Goal: Information Seeking & Learning: Find specific page/section

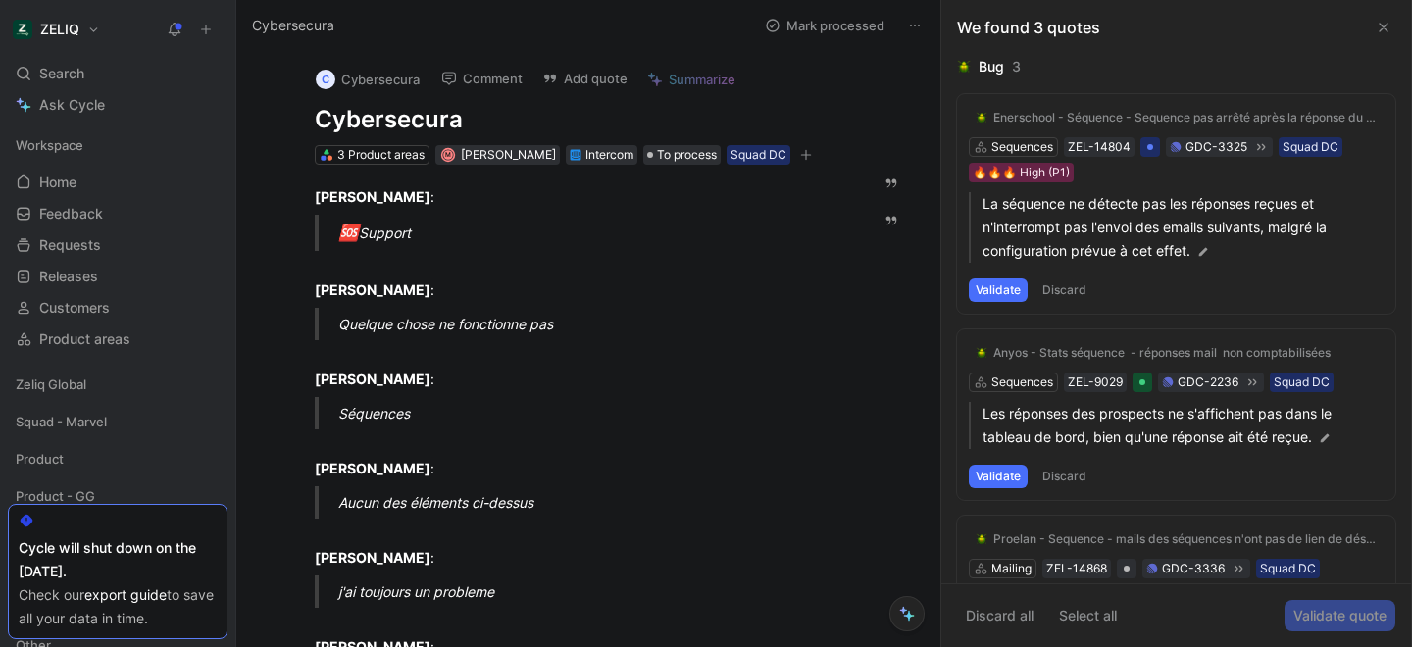
click at [425, 123] on h1 "Cybersecura" at bounding box center [578, 119] width 527 height 31
copy h1 "Cybersecura"
click at [118, 68] on div "Search ⌘ K" at bounding box center [118, 73] width 220 height 29
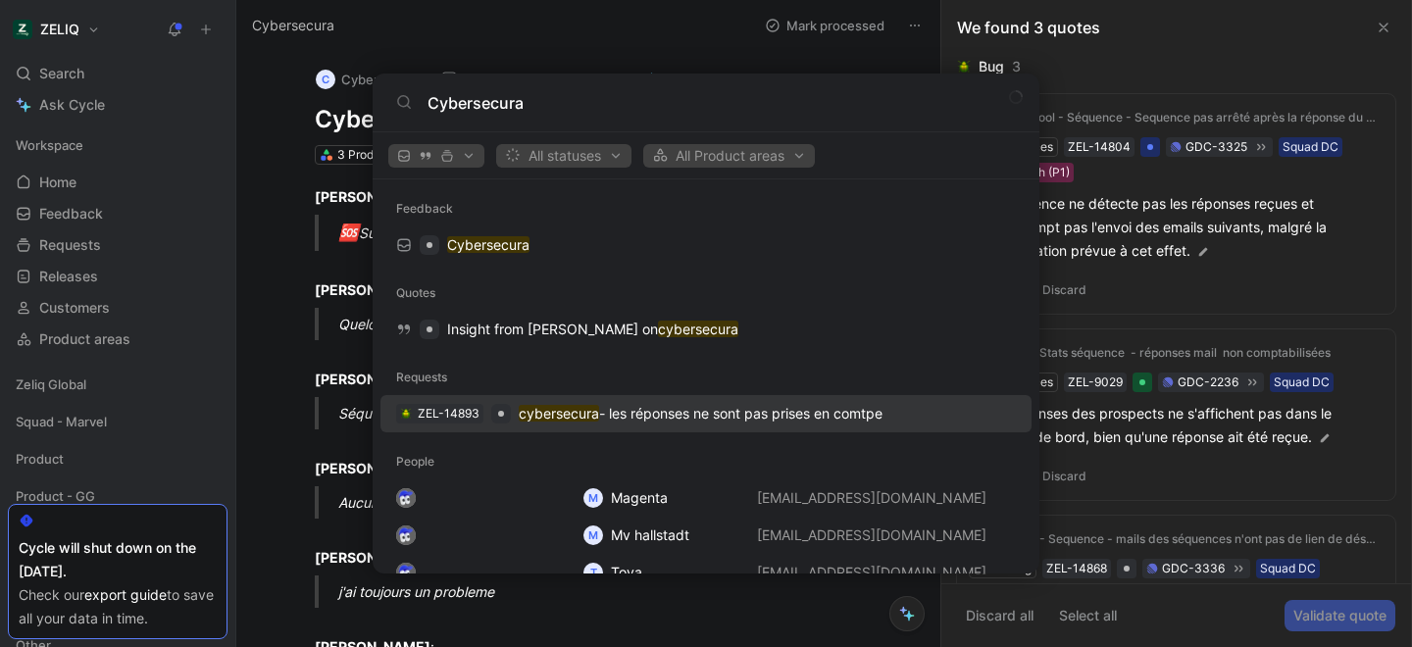
type input "Cybersecura"
click at [602, 418] on p "cybersecura - les réponses ne sont pas prises en comtpe" at bounding box center [701, 414] width 364 height 24
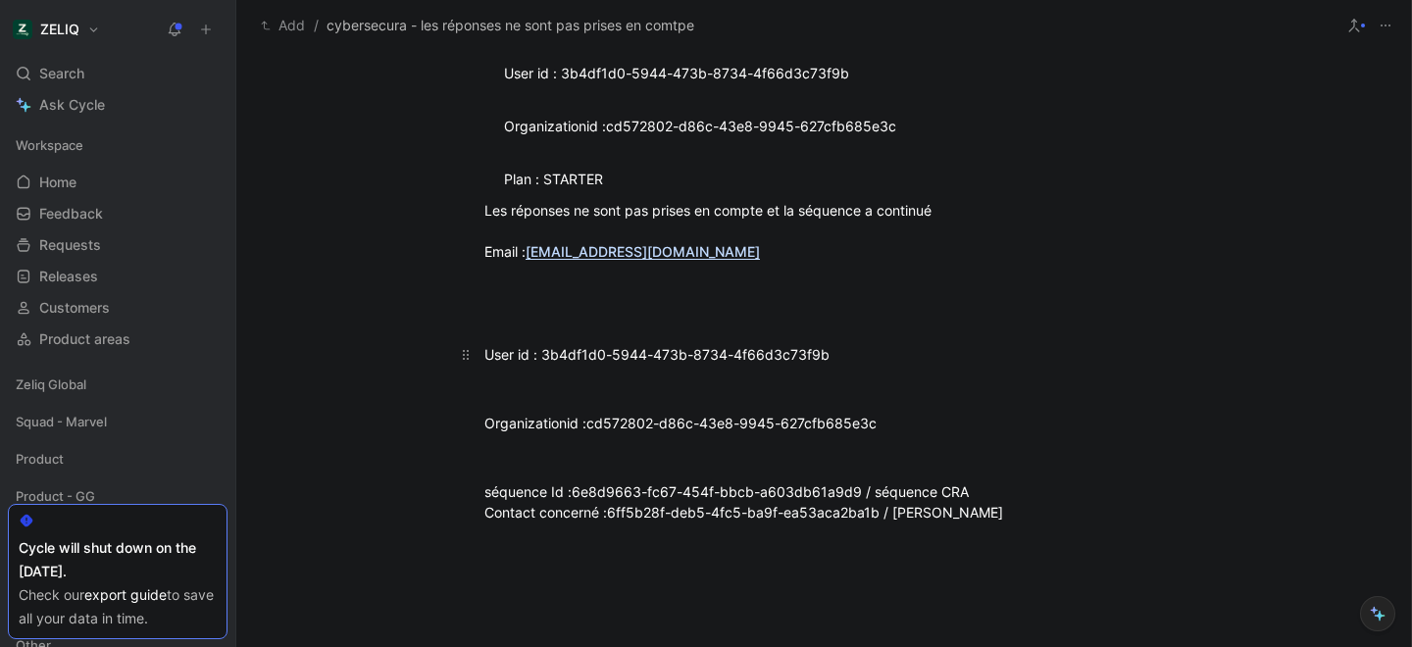
scroll to position [1585, 0]
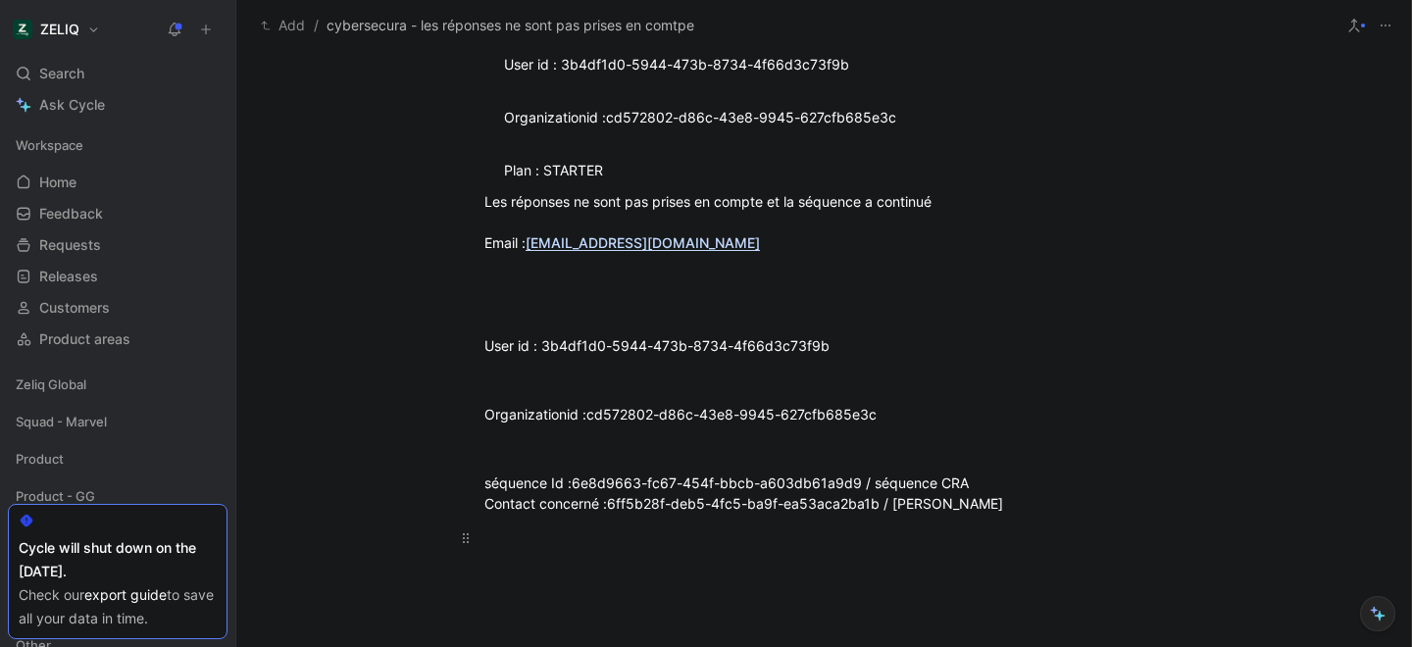
click at [1088, 523] on p at bounding box center [823, 537] width 753 height 32
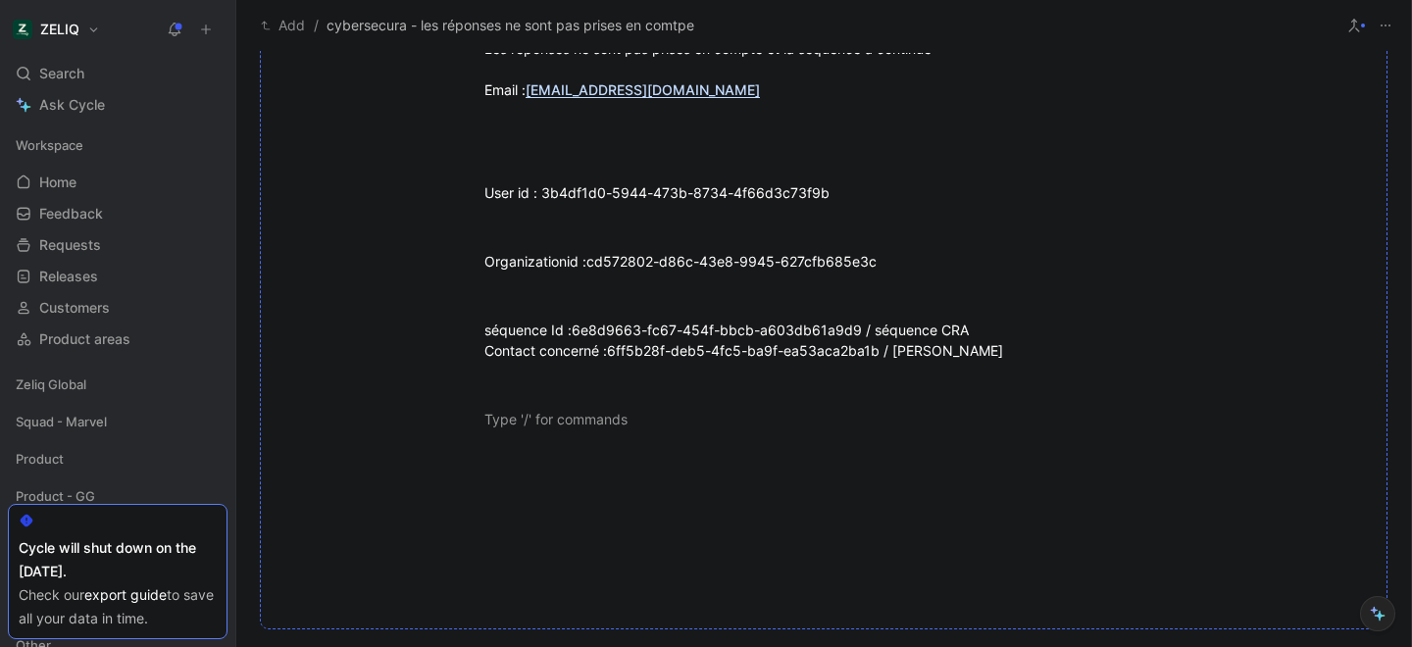
scroll to position [1747, 0]
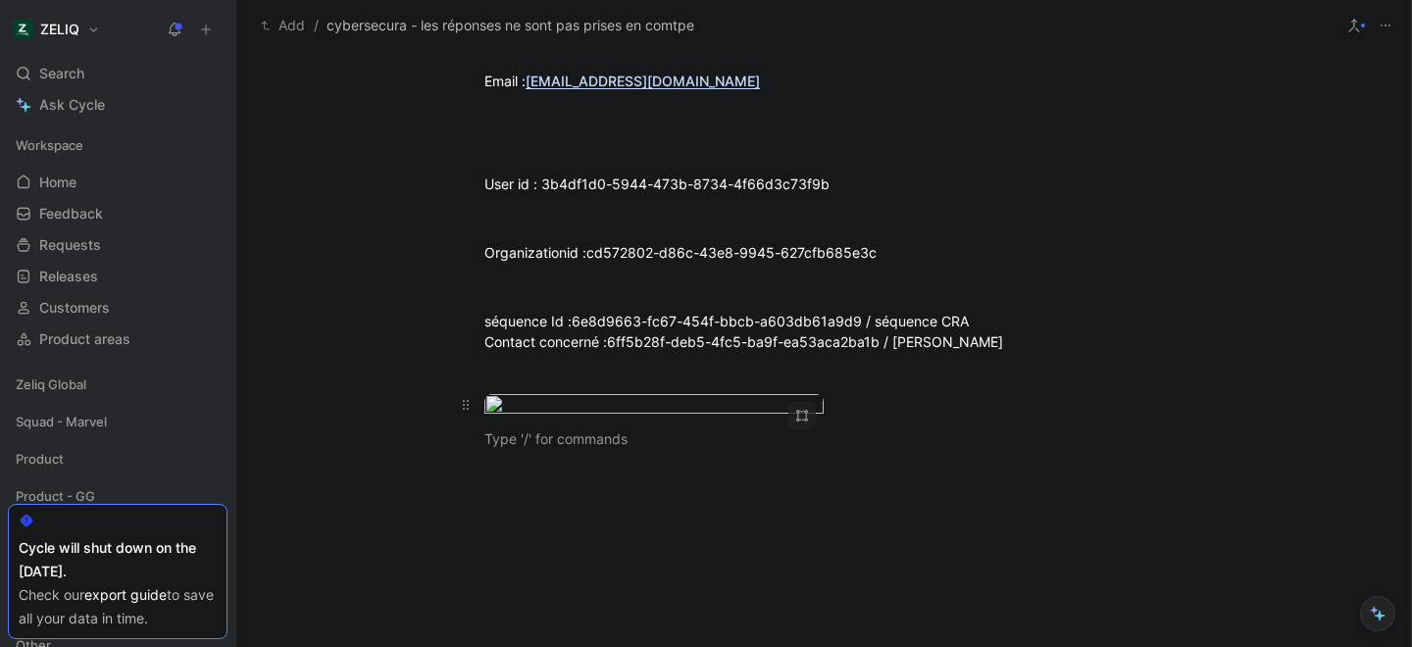
click at [628, 496] on body "ZELIQ Search ⌘ K Ask Cycle Workspace Home G then H Feedback G then F Requests G…" at bounding box center [706, 323] width 1412 height 647
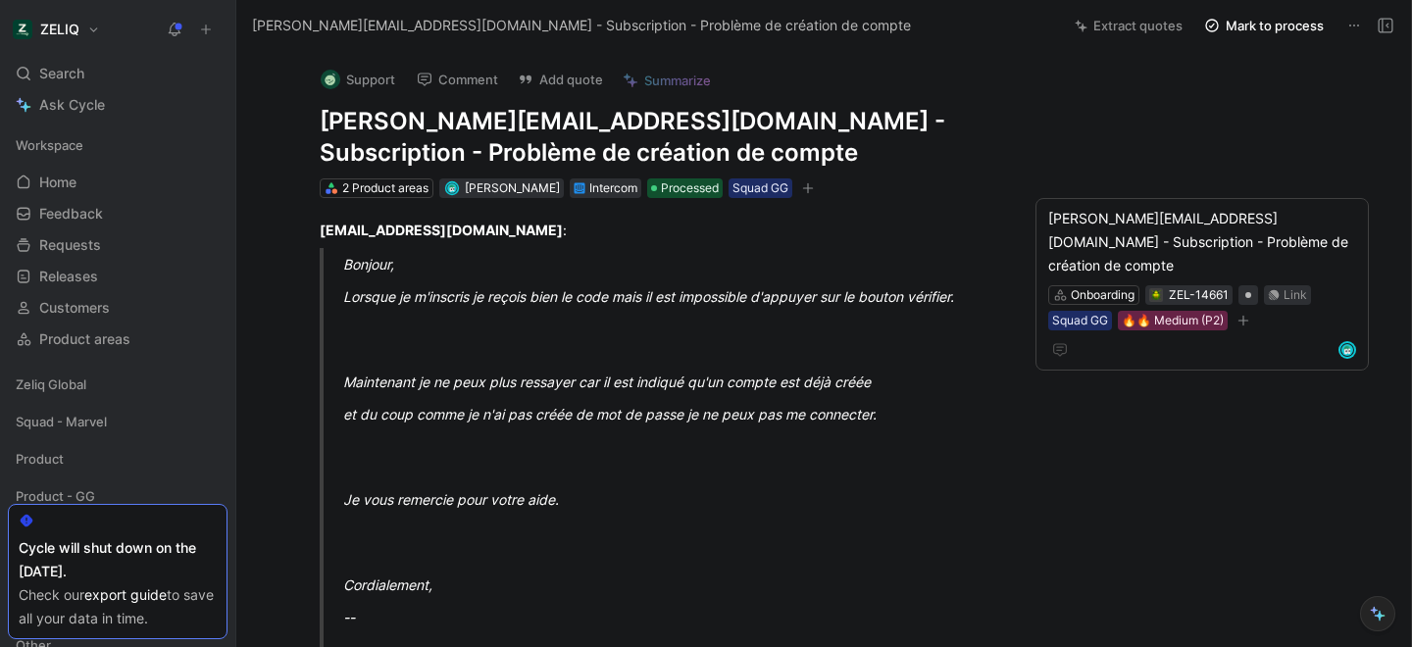
click at [498, 124] on h1 "ismail@ayapace.fr - Subscription - Problème de création de compte" at bounding box center [659, 137] width 678 height 63
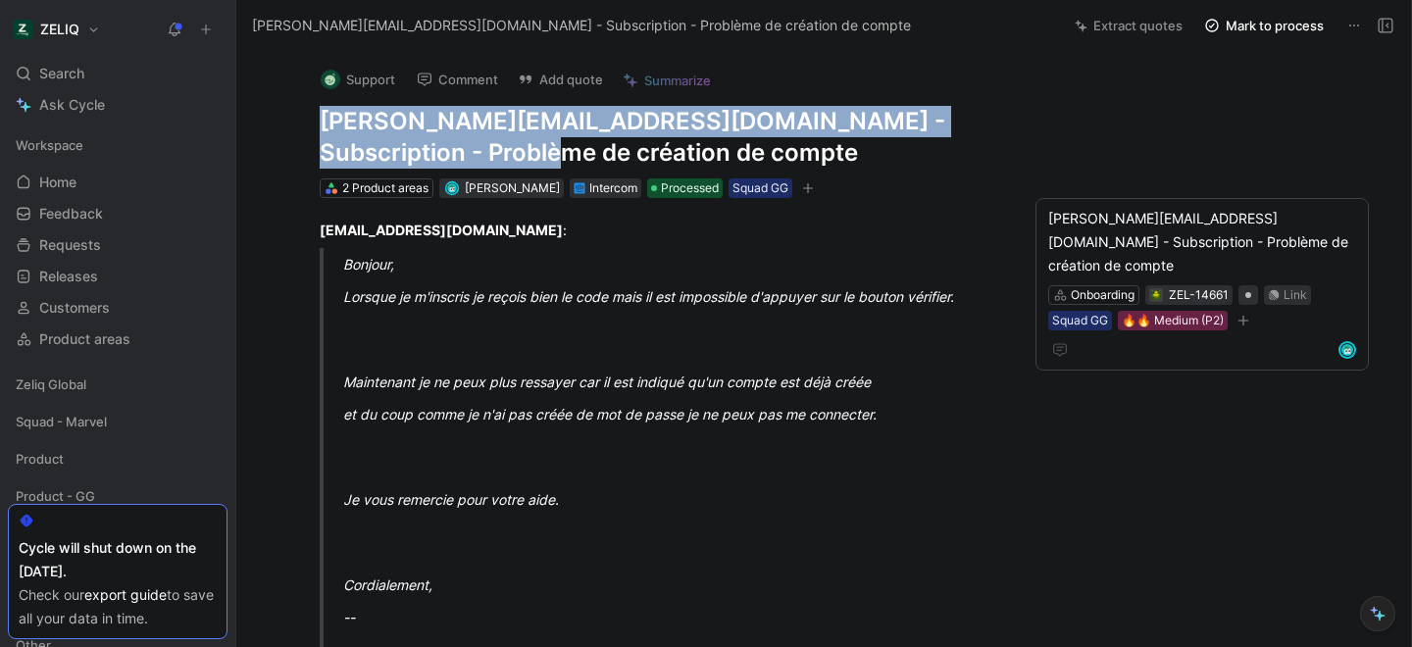
click at [498, 124] on h1 "ismail@ayapace.fr - Subscription - Problème de création de compte" at bounding box center [659, 137] width 678 height 63
copy h1 "ismail@ayapace.fr - Subscription - Problème de création de compte"
click at [103, 75] on div "Search ⌘ K" at bounding box center [118, 73] width 220 height 29
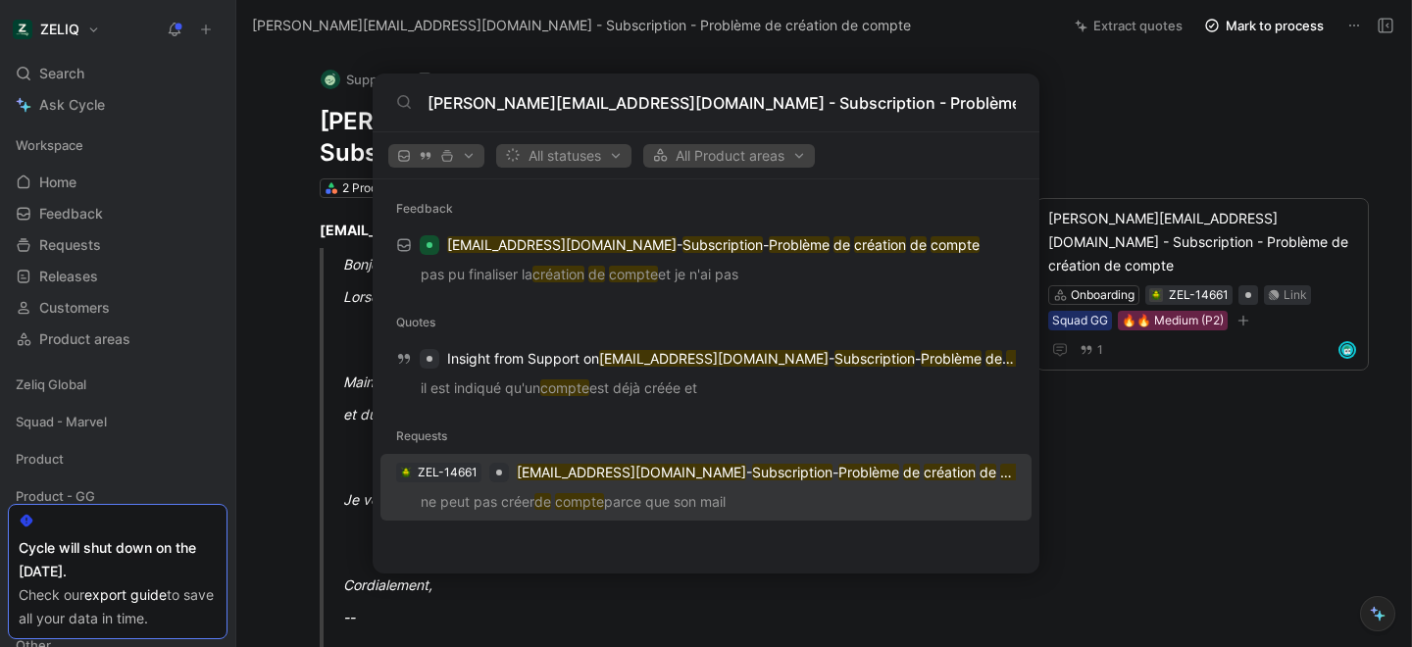
type input "ismail@ayapace.fr - Subscription - Problème de création de compte"
click at [503, 502] on p "ne peut pas créer de compte parce que son mail" at bounding box center [705, 504] width 639 height 29
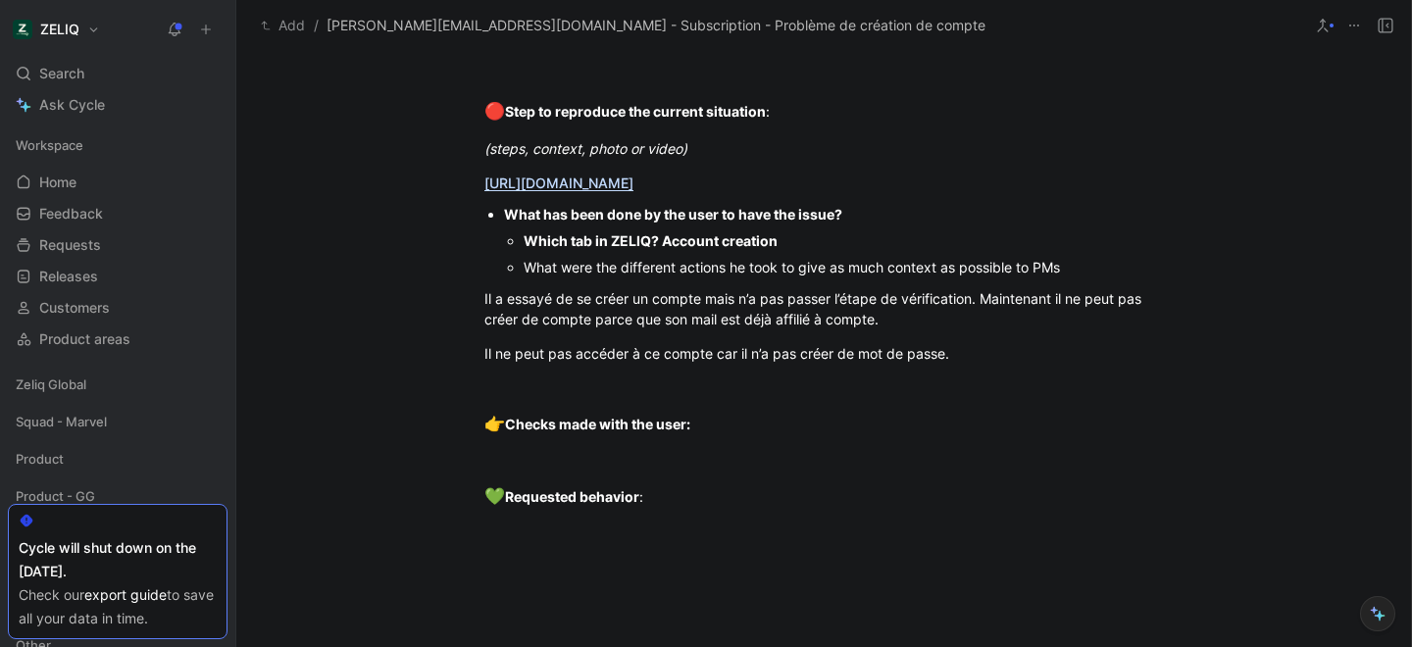
scroll to position [953, 0]
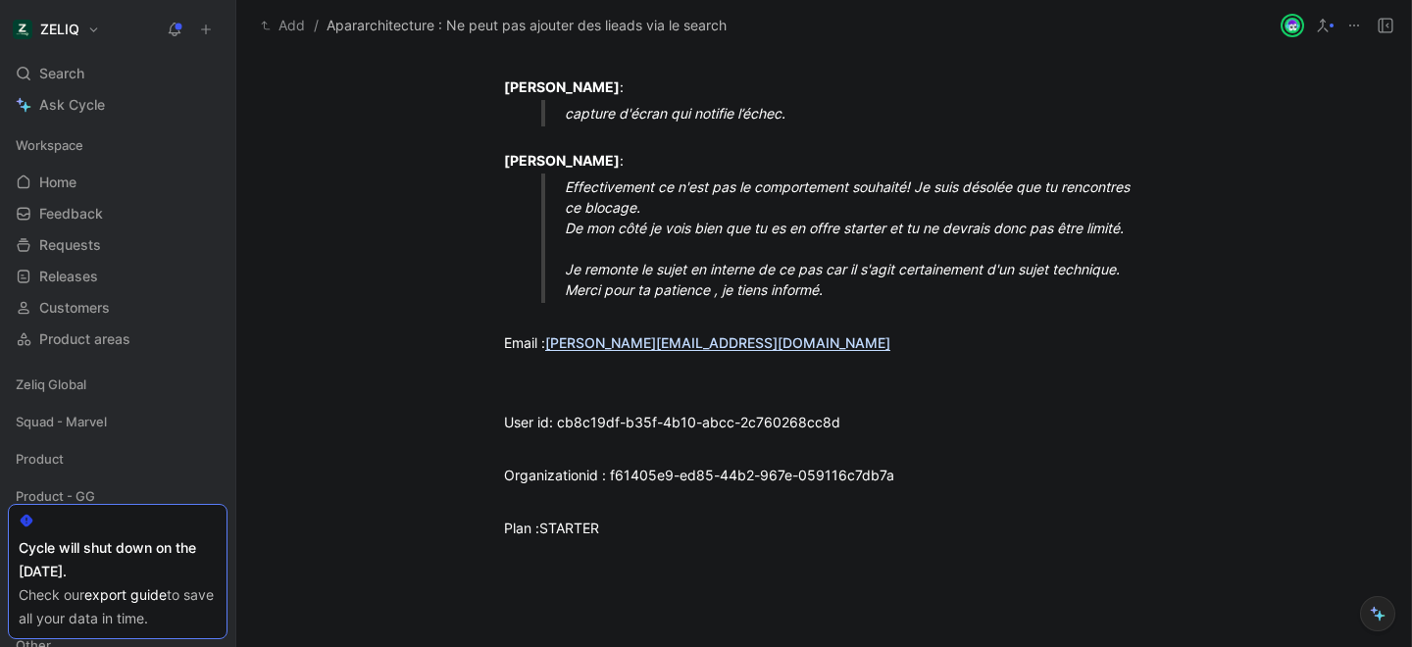
scroll to position [1677, 0]
